Goal: Check status: Check status

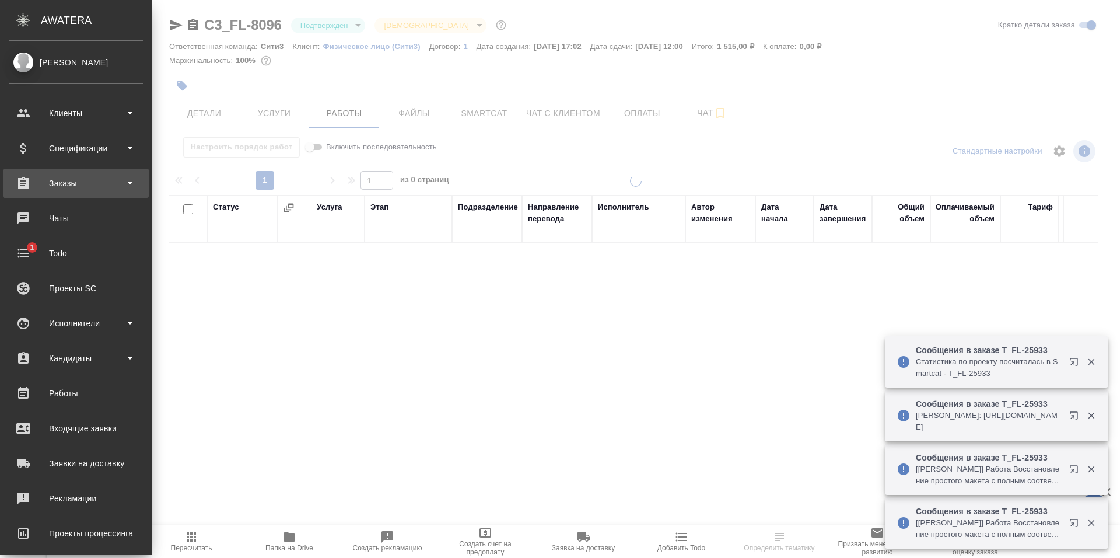
click at [62, 180] on div "Заказы" at bounding box center [76, 182] width 134 height 17
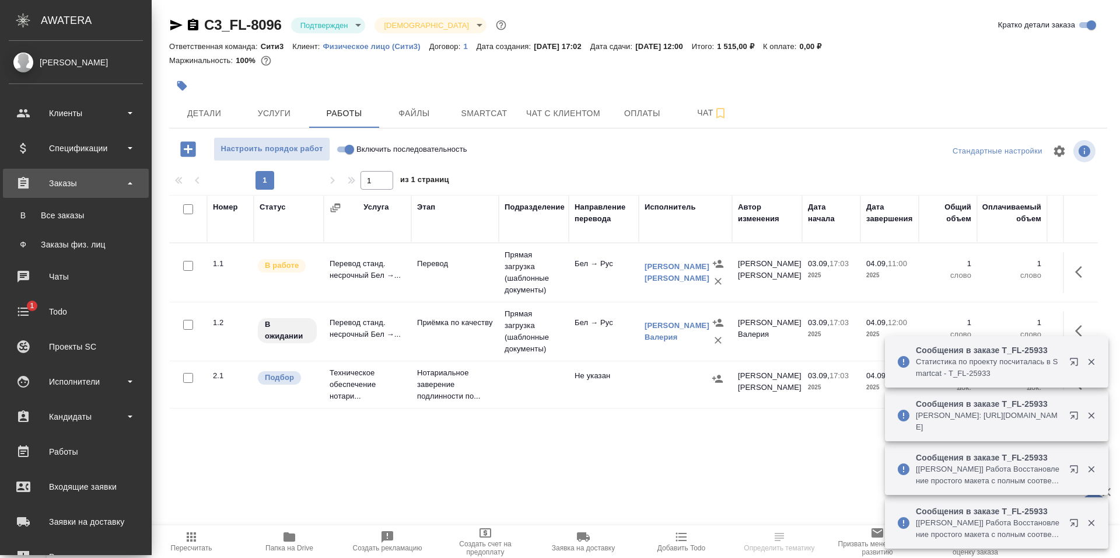
click at [81, 211] on div "Все заказы" at bounding box center [76, 215] width 122 height 12
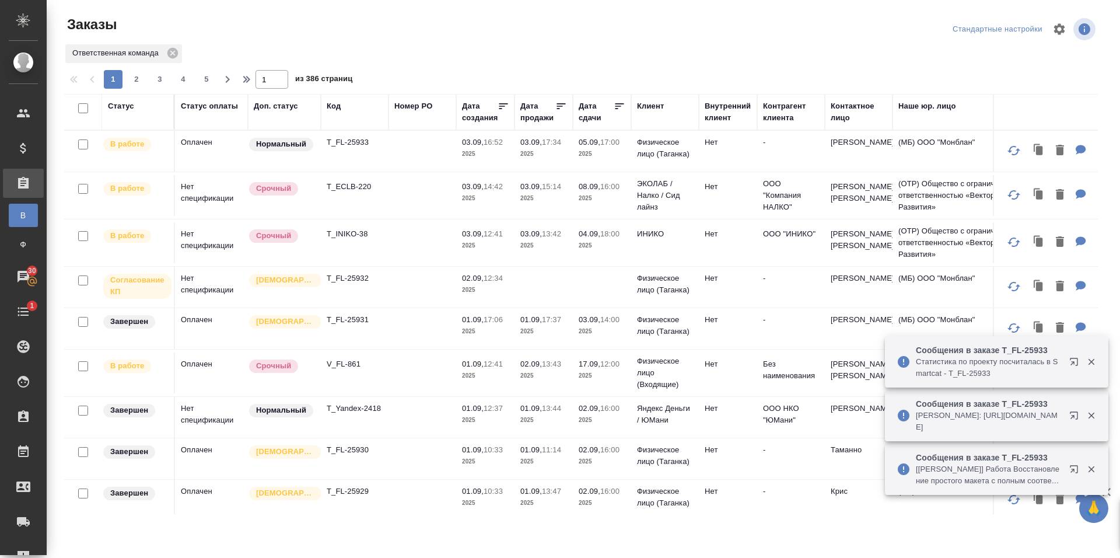
click at [450, 341] on td at bounding box center [422, 328] width 68 height 41
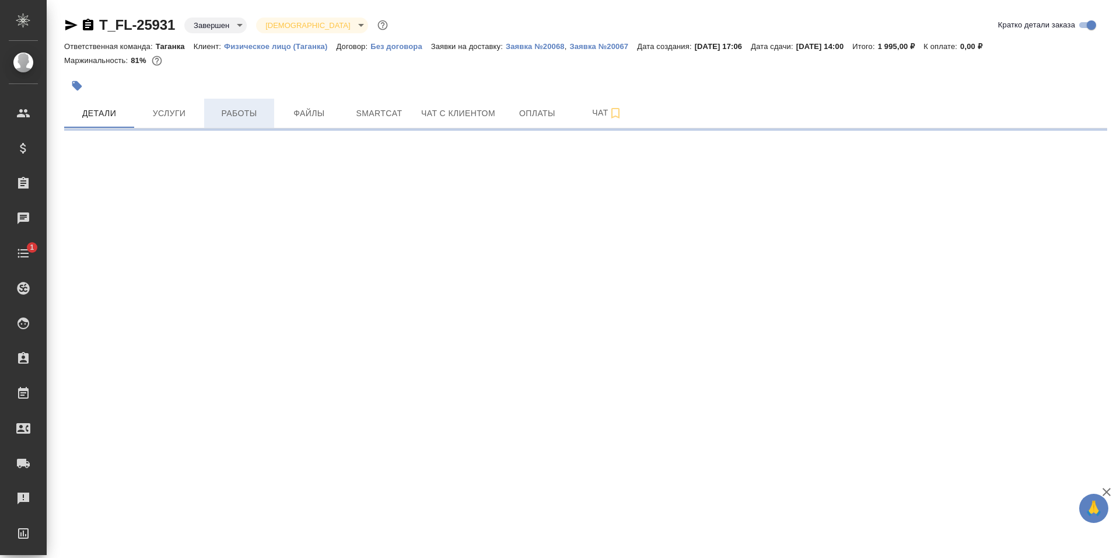
click at [261, 121] on button "Работы" at bounding box center [239, 113] width 70 height 29
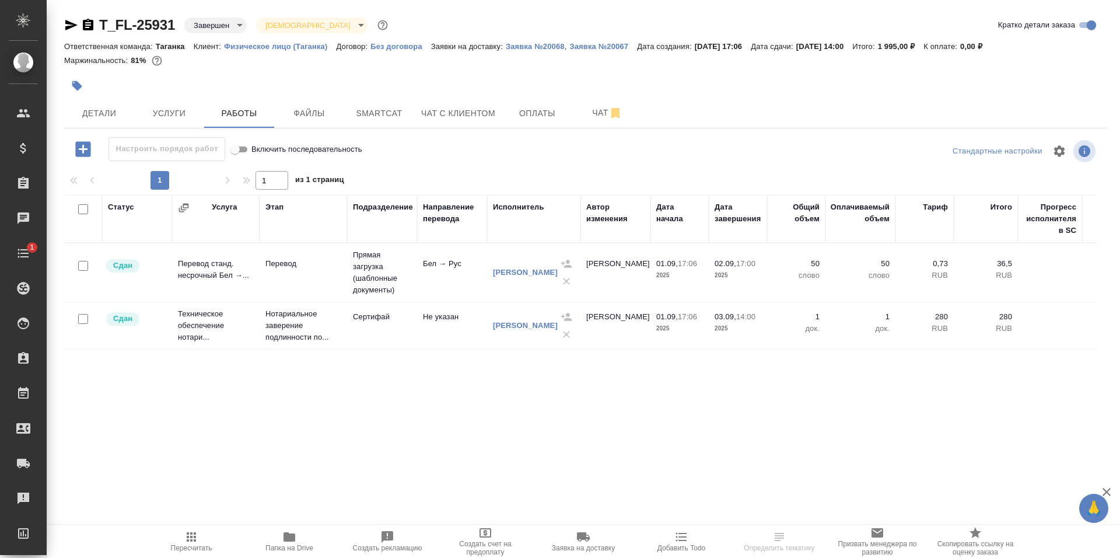
click at [276, 282] on td "Перевод" at bounding box center [303, 272] width 87 height 41
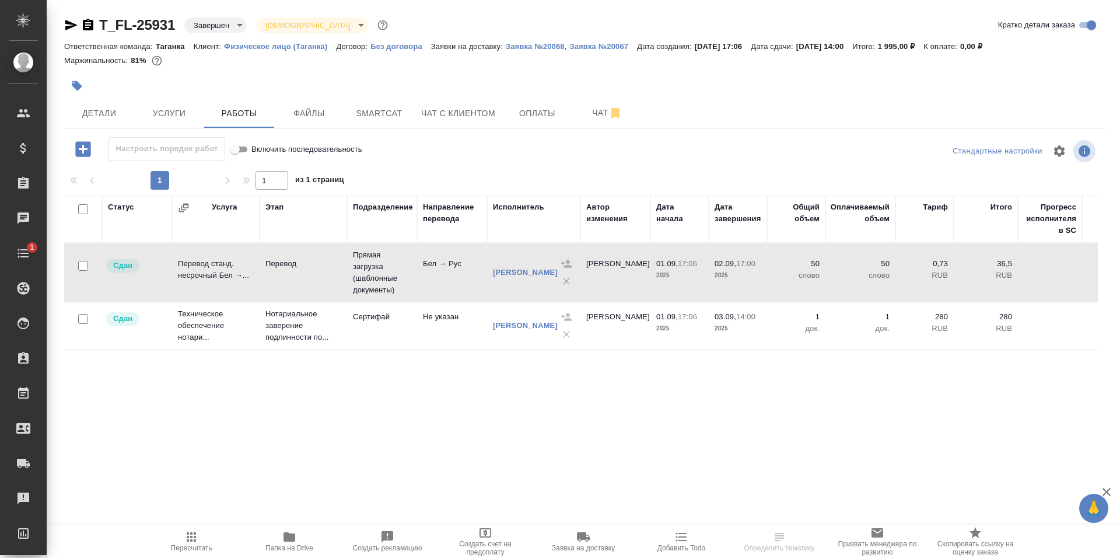
click at [276, 282] on td "Перевод" at bounding box center [303, 272] width 87 height 41
click at [66, 22] on icon "button" at bounding box center [71, 25] width 12 height 10
click at [67, 26] on icon "button" at bounding box center [71, 25] width 14 height 14
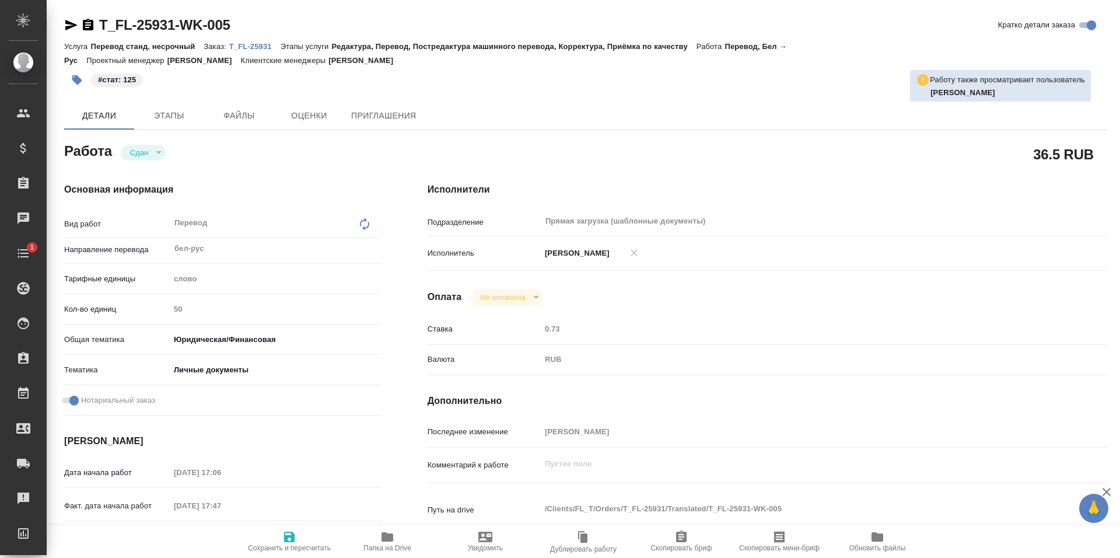
type textarea "x"
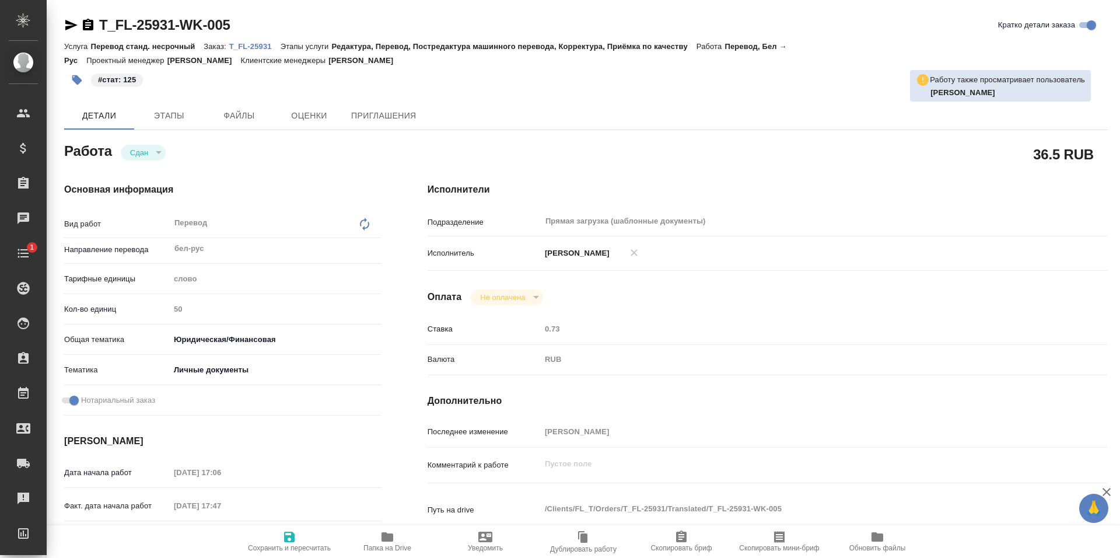
type textarea "x"
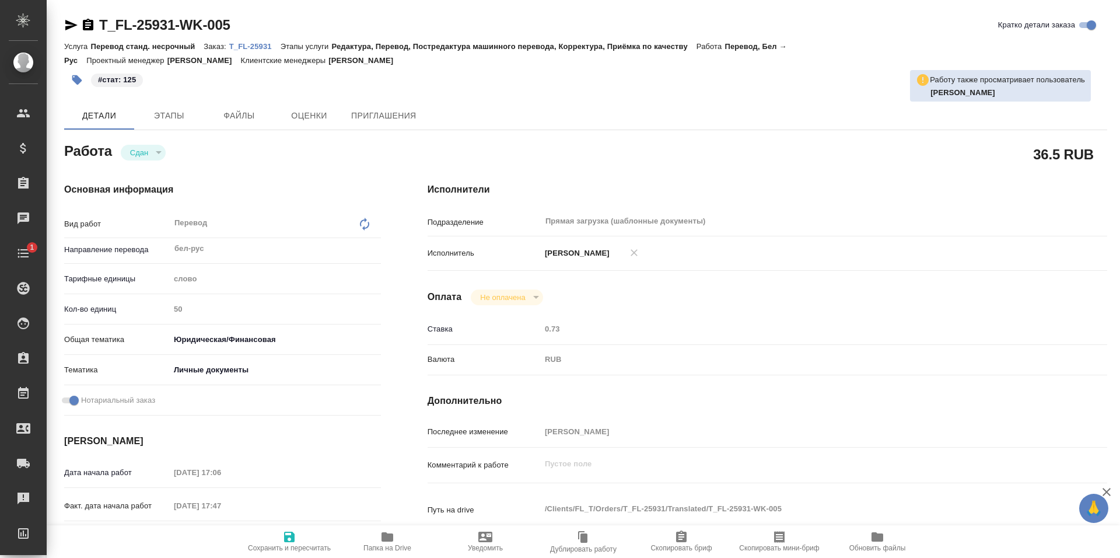
type textarea "x"
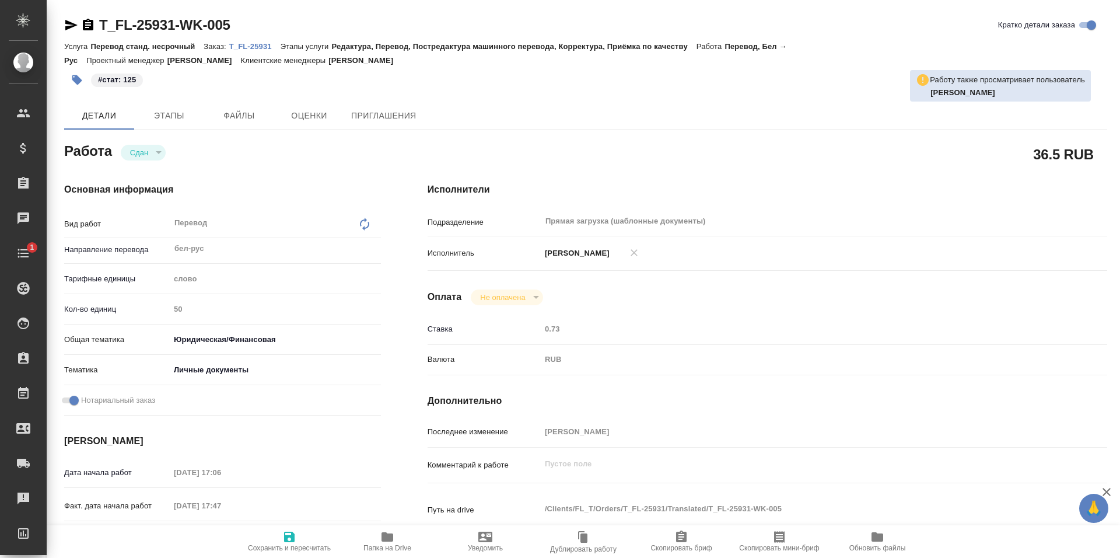
type textarea "x"
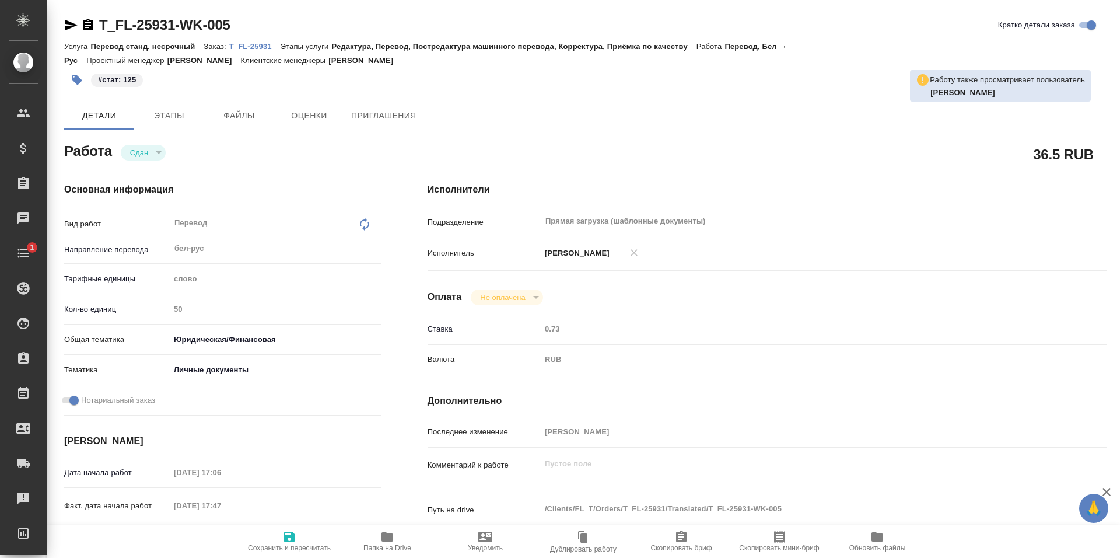
click at [152, 159] on div "Сдан" at bounding box center [143, 153] width 45 height 16
type textarea "x"
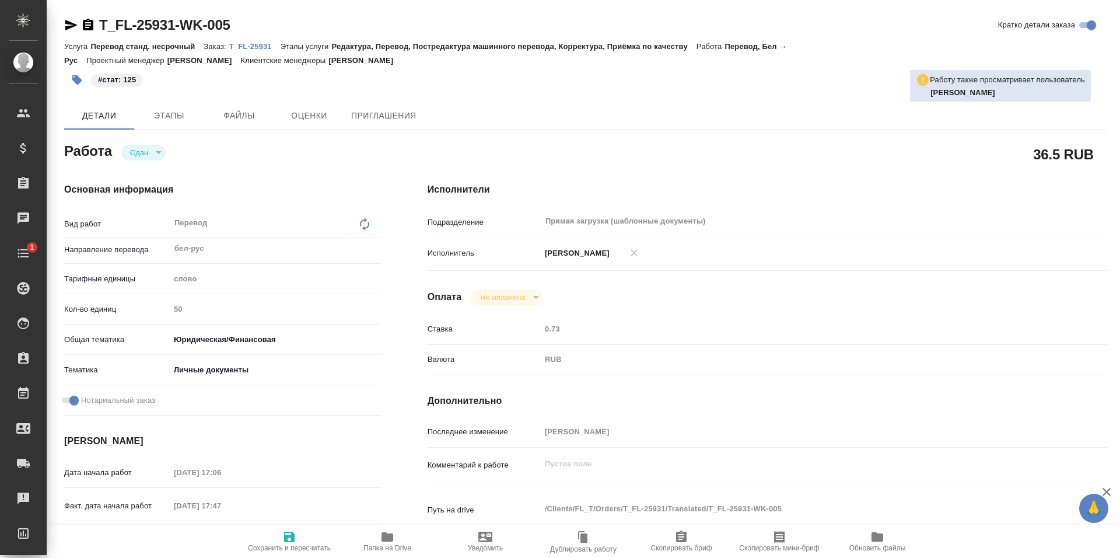
type textarea "x"
click at [149, 156] on button "Сдан" at bounding box center [139, 153] width 25 height 10
type textarea "x"
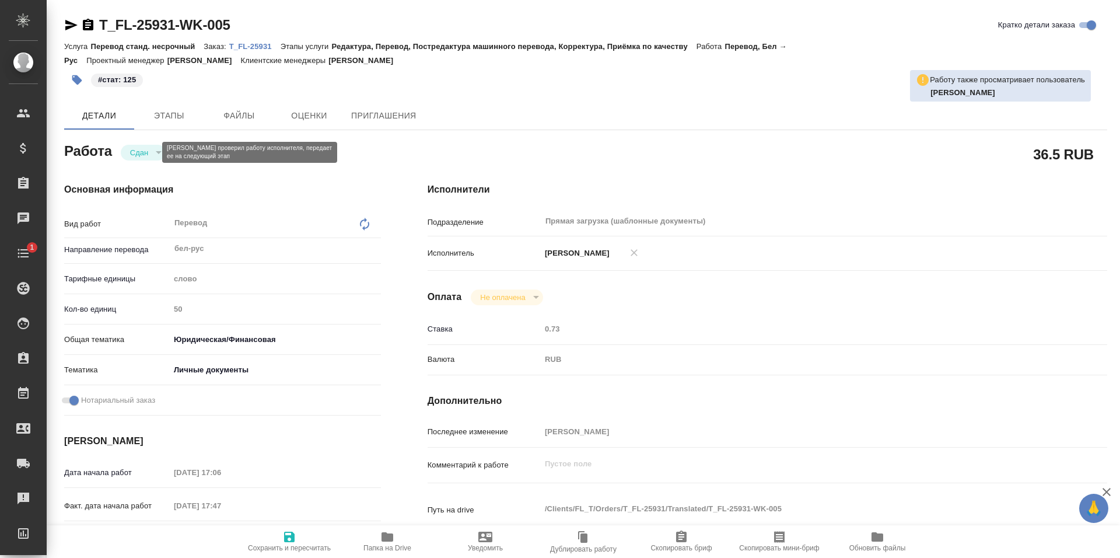
type textarea "x"
click at [146, 149] on button "Сдан" at bounding box center [139, 153] width 25 height 10
click at [374, 138] on div "Работа Сдан closed" at bounding box center [222, 154] width 363 height 76
